Goal: Information Seeking & Learning: Learn about a topic

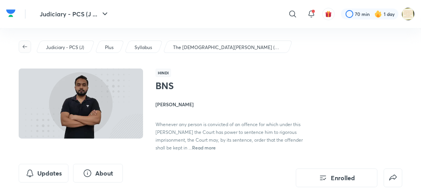
click at [25, 46] on icon "button" at bounding box center [25, 47] width 6 height 6
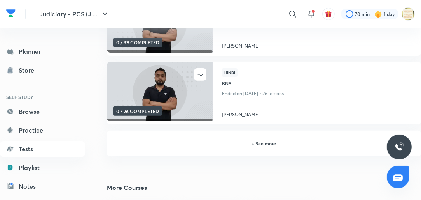
scroll to position [187, 0]
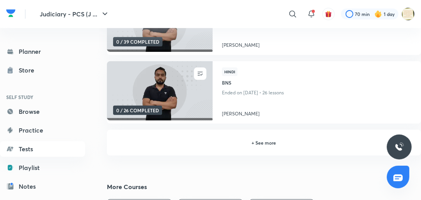
click at [255, 143] on h6 "+ See more" at bounding box center [264, 142] width 296 height 7
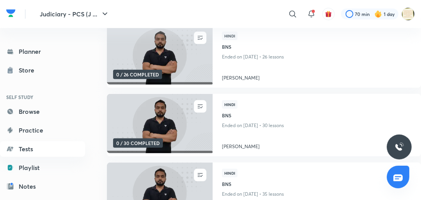
scroll to position [224, 0]
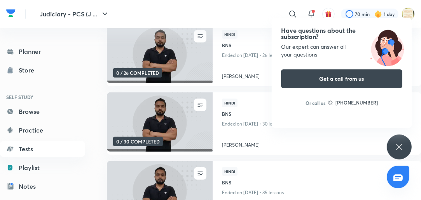
click at [400, 144] on icon at bounding box center [399, 146] width 9 height 9
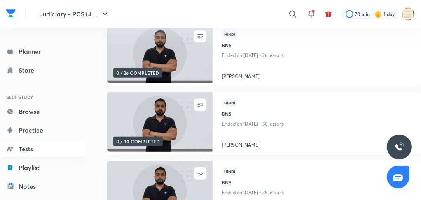
click at [167, 131] on img at bounding box center [160, 121] width 108 height 60
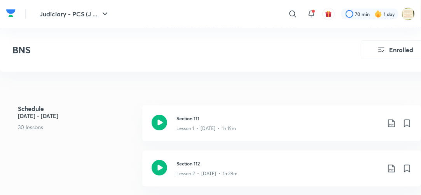
scroll to position [311, 0]
click at [159, 121] on icon at bounding box center [160, 124] width 16 height 16
